Goal: Task Accomplishment & Management: Complete application form

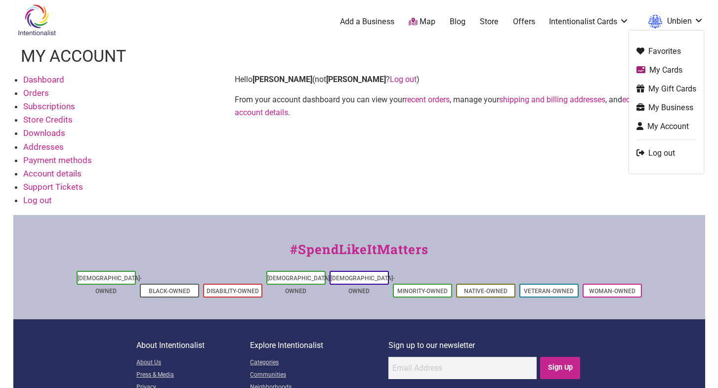
click at [674, 13] on link "Unbien" at bounding box center [673, 22] width 60 height 18
click at [654, 109] on link "My Business" at bounding box center [667, 107] width 60 height 11
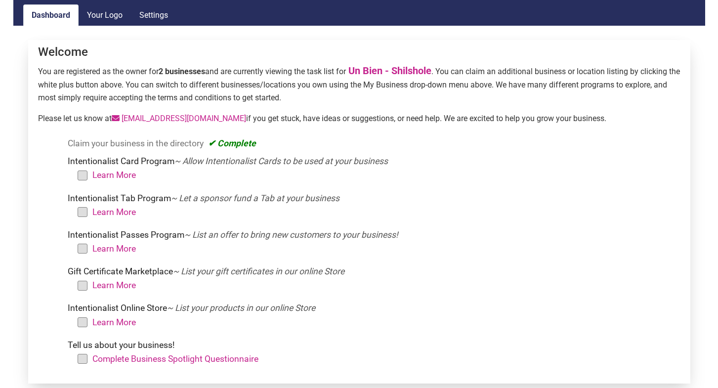
scroll to position [146, 0]
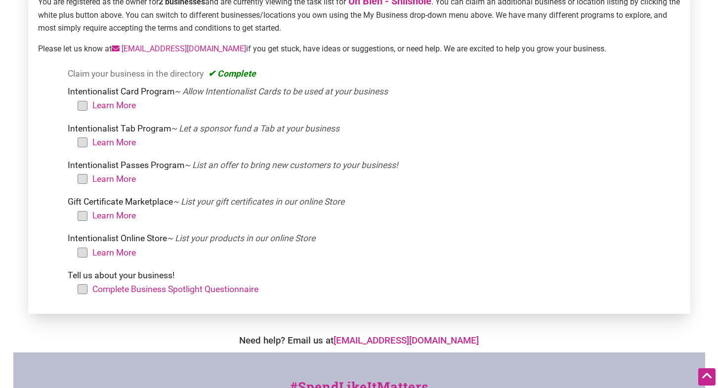
click at [83, 102] on li "Learn More" at bounding box center [380, 105] width 594 height 14
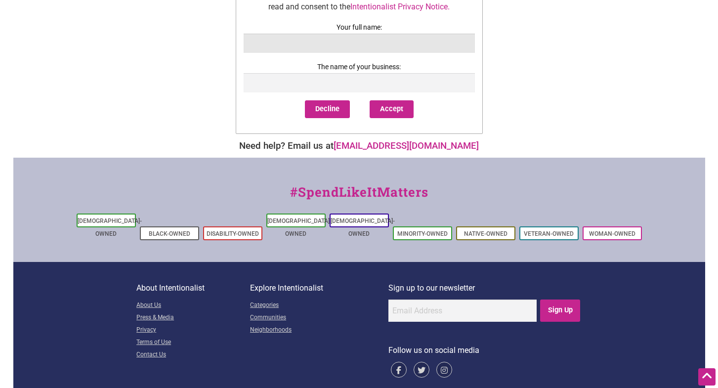
scroll to position [653, 0]
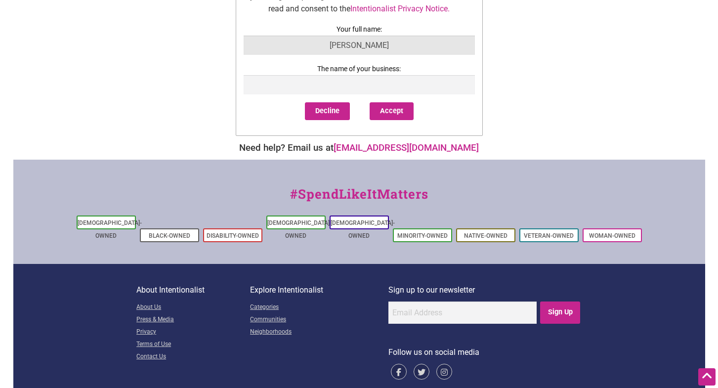
type input "[PERSON_NAME]"
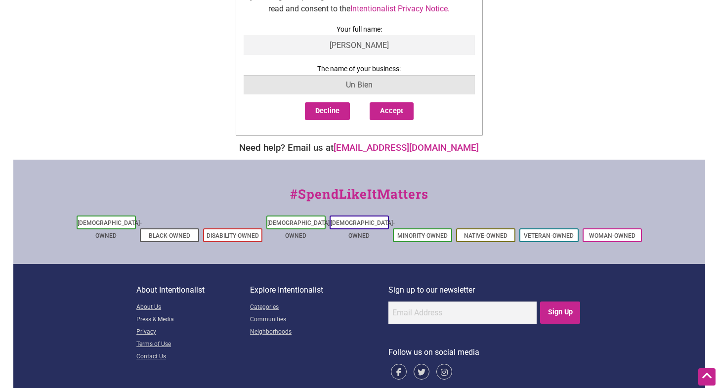
type input "Un Bien"
click at [418, 121] on div "Decline Accept" at bounding box center [359, 115] width 231 height 26
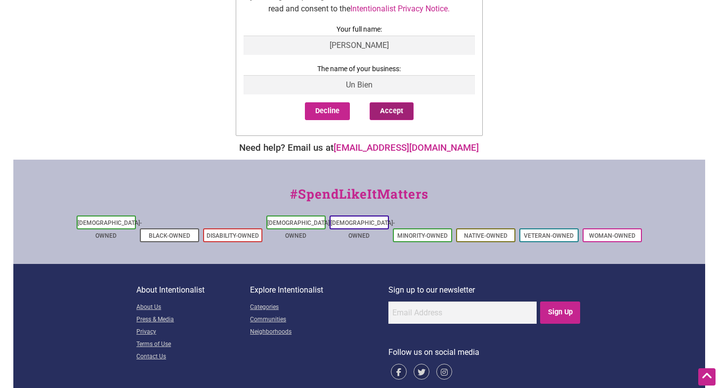
click at [389, 106] on button "Accept" at bounding box center [392, 111] width 44 height 18
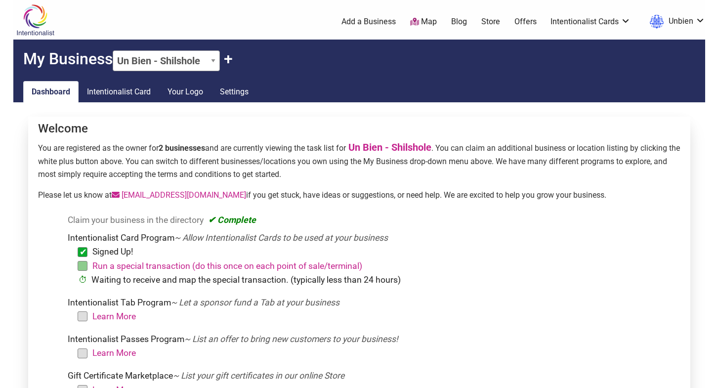
click at [83, 313] on li "Learn More" at bounding box center [380, 316] width 594 height 14
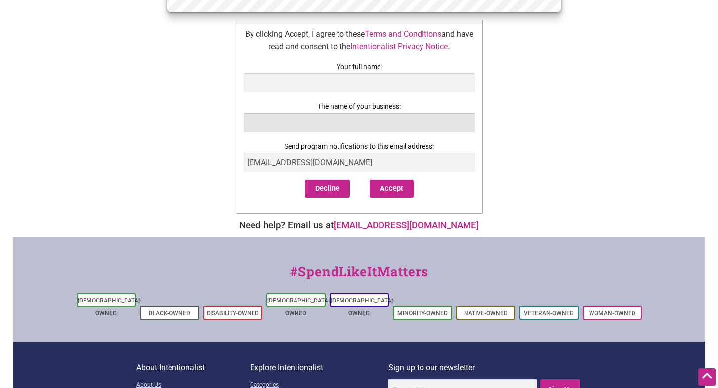
scroll to position [288, 0]
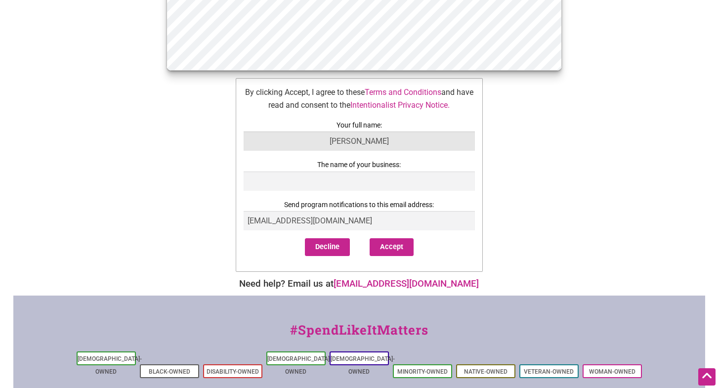
type input "[PERSON_NAME]"
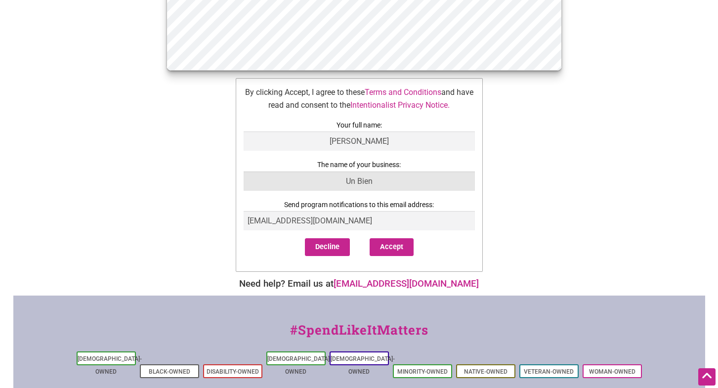
type input "Un Bien"
click at [370, 260] on div "Decline Accept" at bounding box center [359, 251] width 231 height 26
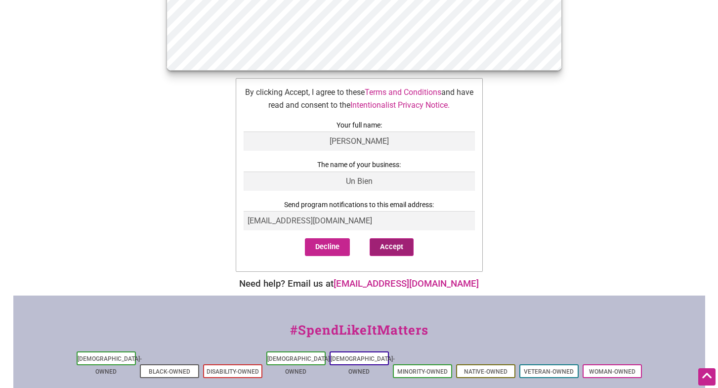
click at [381, 255] on button "Accept" at bounding box center [392, 247] width 44 height 18
click at [396, 242] on button "Accept" at bounding box center [392, 247] width 44 height 18
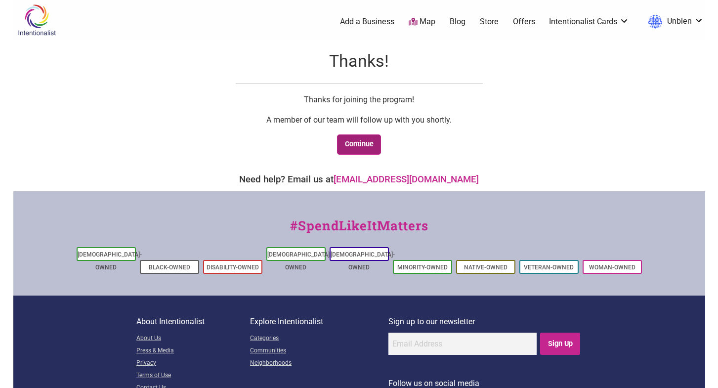
click at [351, 142] on link "Continue" at bounding box center [359, 144] width 44 height 20
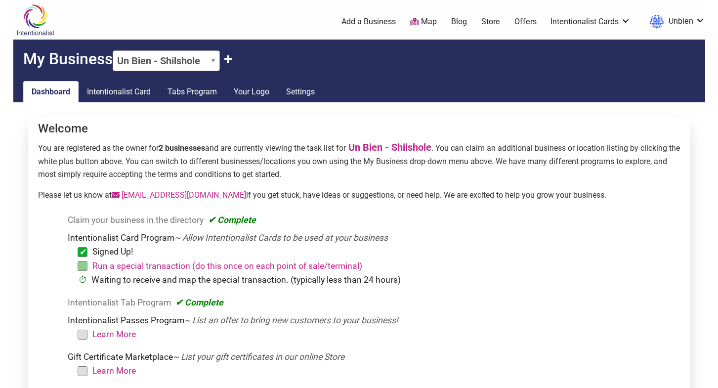
click at [87, 334] on li "Learn More" at bounding box center [380, 334] width 594 height 14
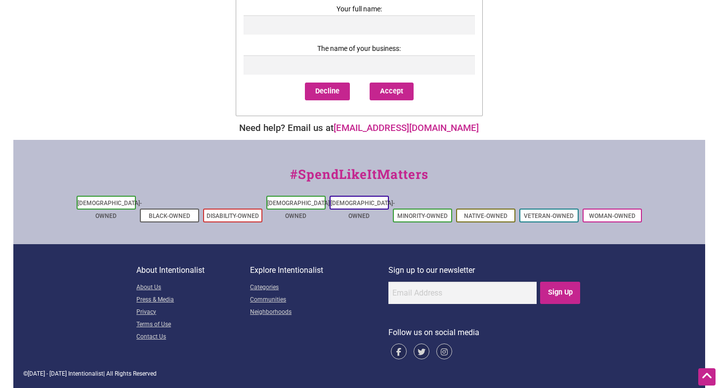
scroll to position [403, 0]
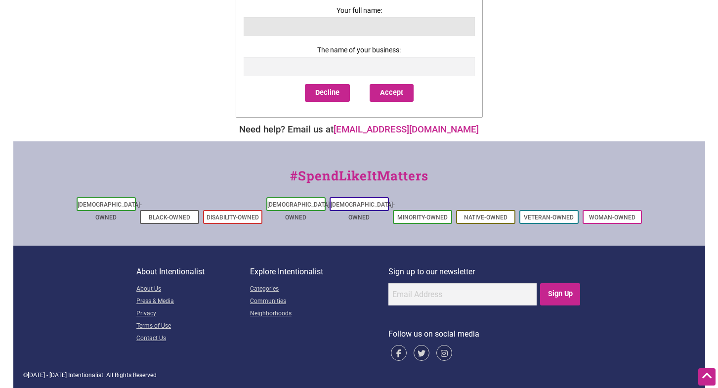
type input "Ò"
type input "O"
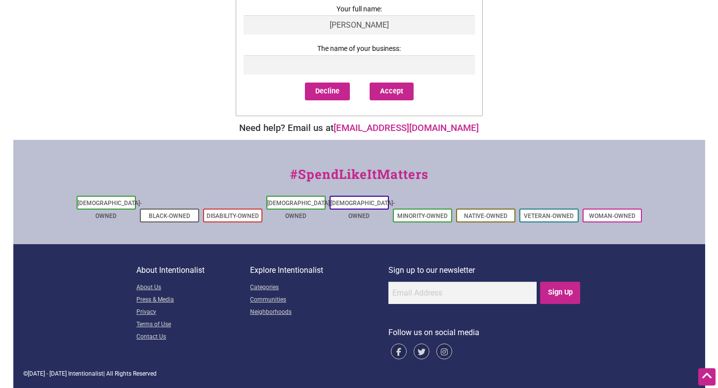
scroll to position [415, 0]
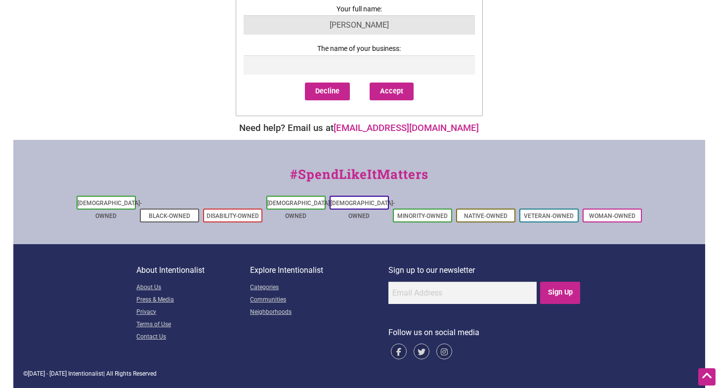
type input "[PERSON_NAME]"
click at [327, 100] on button "Decline" at bounding box center [327, 92] width 45 height 18
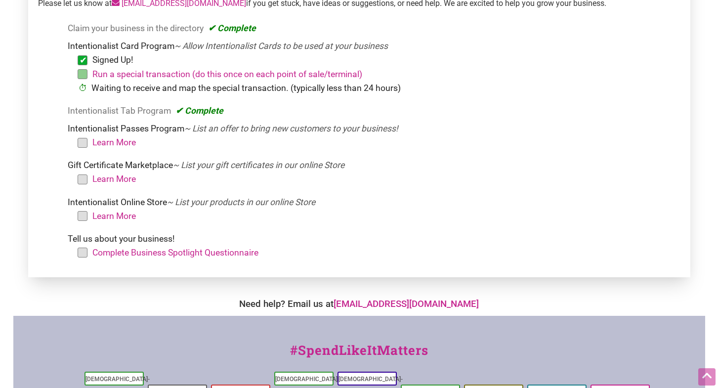
scroll to position [190, 0]
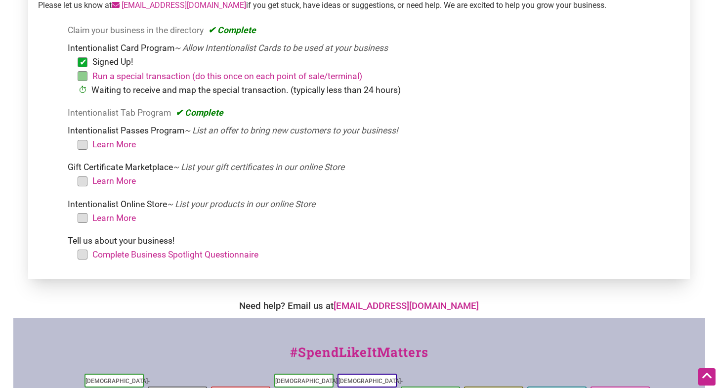
click at [83, 143] on li "Learn More" at bounding box center [380, 144] width 594 height 14
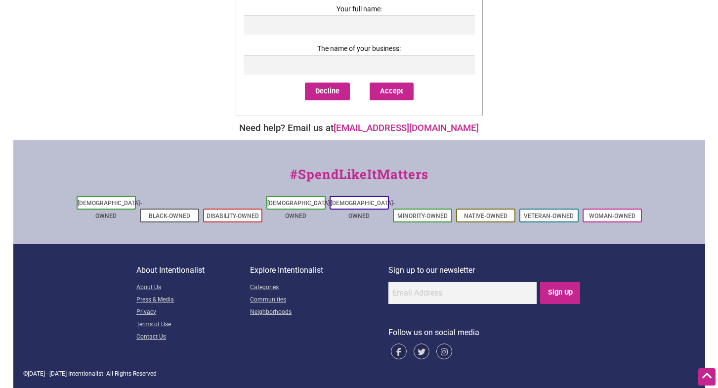
scroll to position [193, 0]
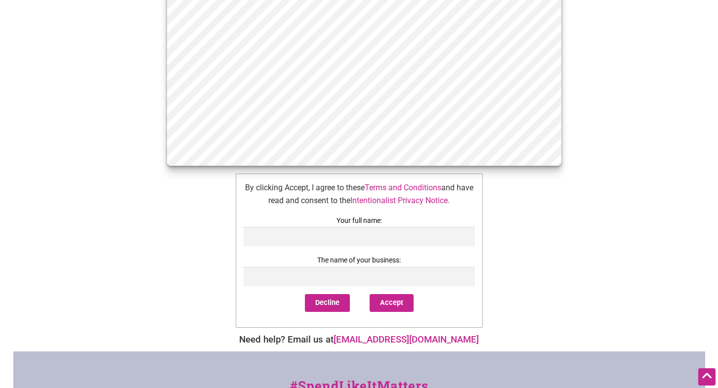
click at [372, 227] on label "Your full name:" at bounding box center [359, 220] width 231 height 12
type input "[PERSON_NAME]"
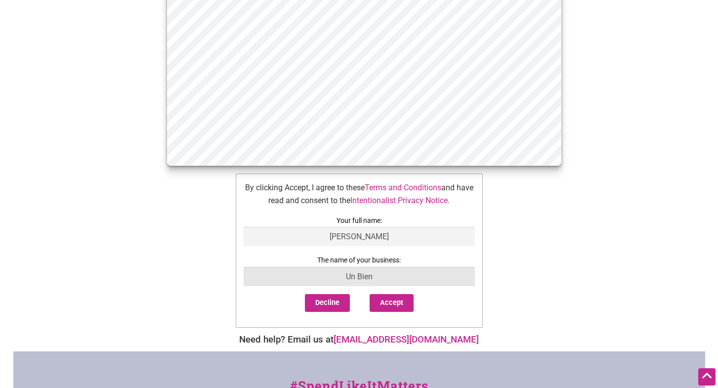
click at [363, 286] on input "Un Bien" at bounding box center [359, 276] width 231 height 19
type input "Un Bien"
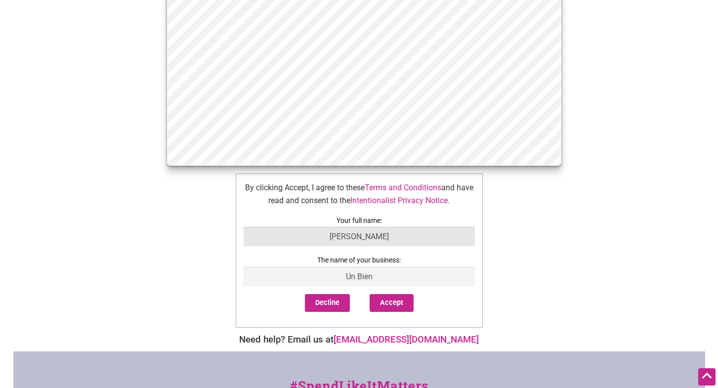
click at [390, 246] on input "Lucas" at bounding box center [359, 236] width 231 height 19
type input "Lucas Lorenzo"
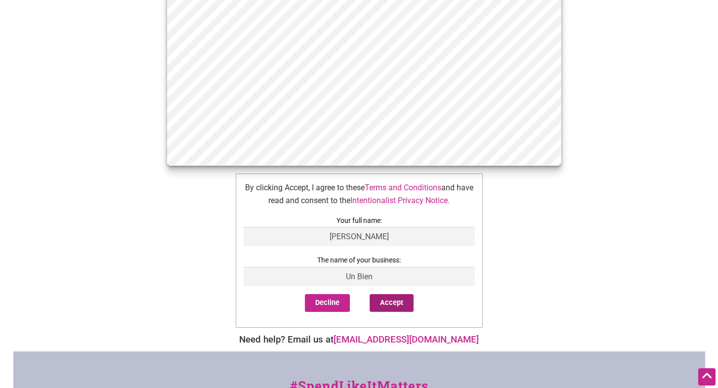
click at [396, 312] on button "Accept" at bounding box center [392, 303] width 44 height 18
click at [405, 312] on button "Accept" at bounding box center [392, 303] width 44 height 18
click at [398, 312] on button "Accept" at bounding box center [392, 303] width 44 height 18
click at [412, 320] on div "Decline Accept" at bounding box center [359, 307] width 231 height 26
click at [391, 312] on button "Accept" at bounding box center [392, 303] width 44 height 18
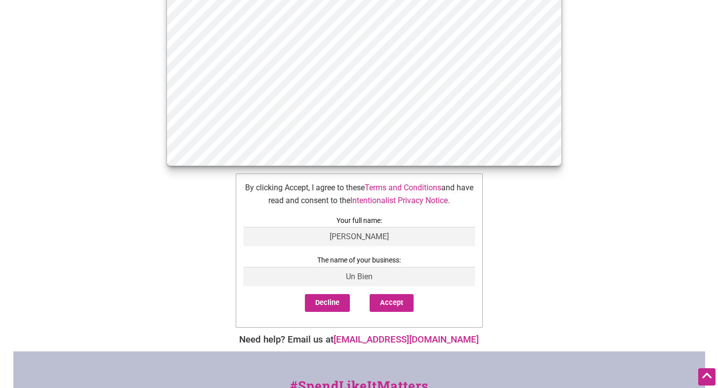
click at [392, 311] on form "By clicking Accept, I agree to these Terms and Conditions and have read and con…" at bounding box center [359, 250] width 247 height 154
click at [597, 270] on div "Intentionalist Spend like it matters 0 Add a Business Map Blog Store Offers Int…" at bounding box center [359, 203] width 692 height 792
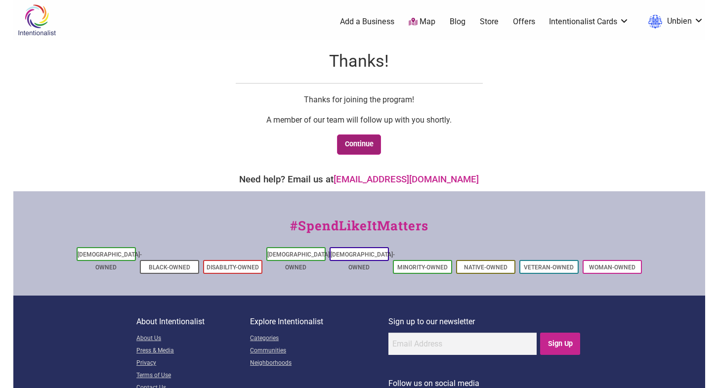
click at [367, 135] on link "Continue" at bounding box center [359, 144] width 44 height 20
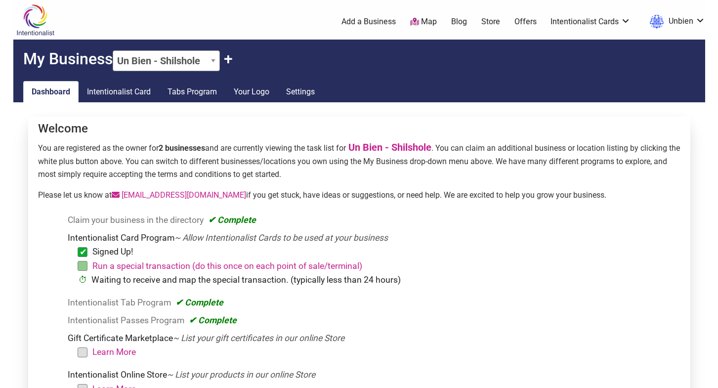
click at [163, 50] on h2 "My Business Un Bien - Shilshole Un [PERSON_NAME] + Claim Another +" at bounding box center [359, 56] width 692 height 32
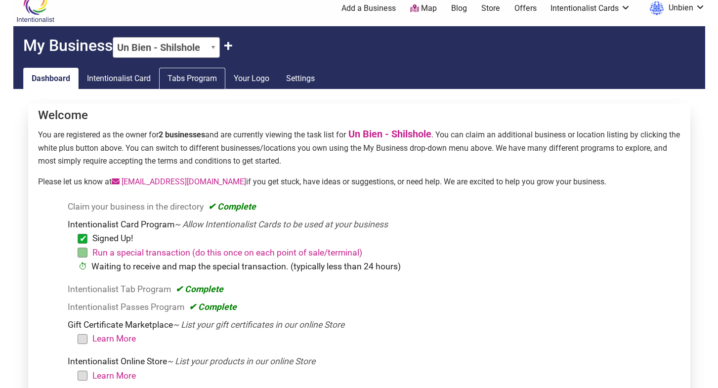
click at [203, 80] on link "Tabs Program" at bounding box center [192, 79] width 66 height 22
